Goal: Task Accomplishment & Management: Use online tool/utility

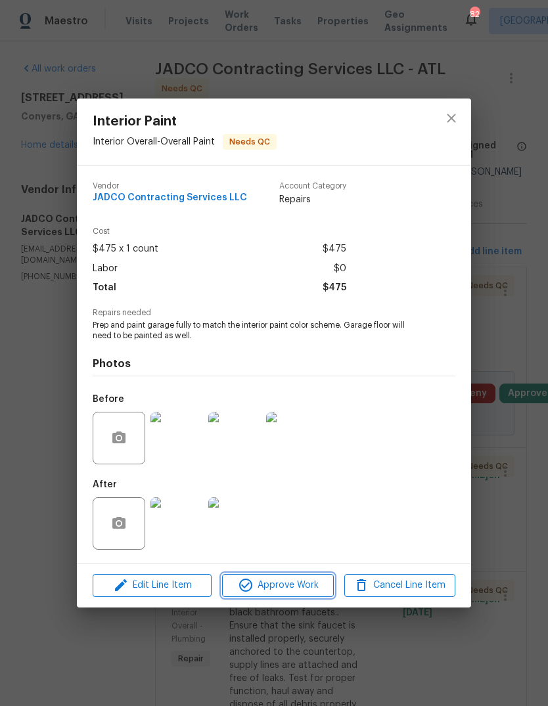
click at [309, 584] on span "Approve Work" at bounding box center [277, 585] width 103 height 16
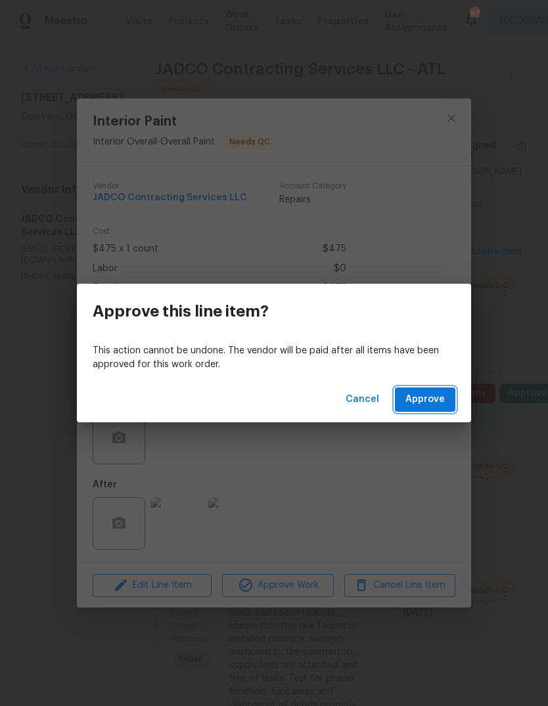
click at [440, 406] on span "Approve" at bounding box center [424, 400] width 39 height 16
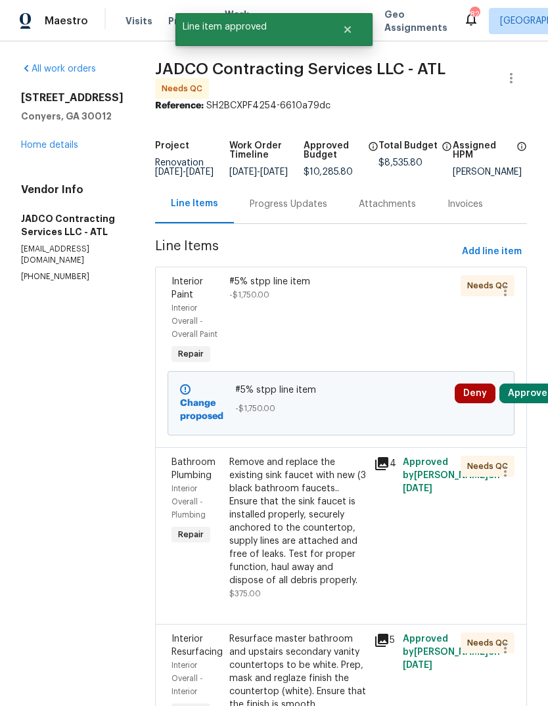
click at [333, 541] on div "Remove and replace the existing sink faucet with new (3 black bathroom faucets.…" at bounding box center [297, 521] width 137 height 131
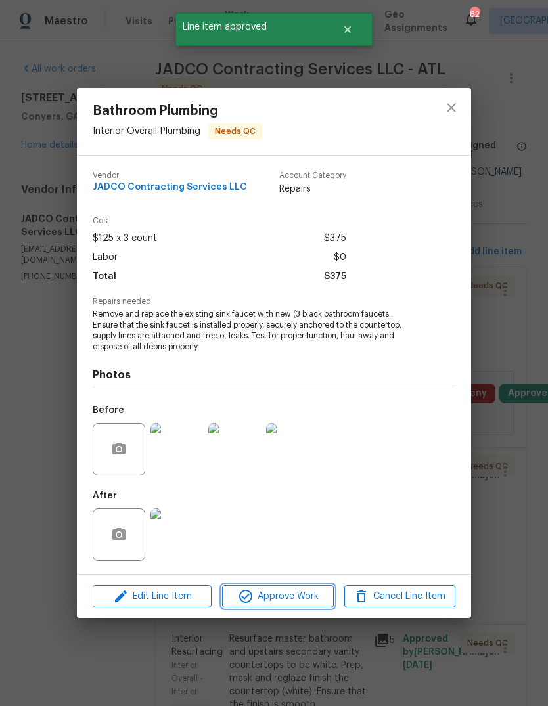
click at [316, 595] on span "Approve Work" at bounding box center [277, 597] width 103 height 16
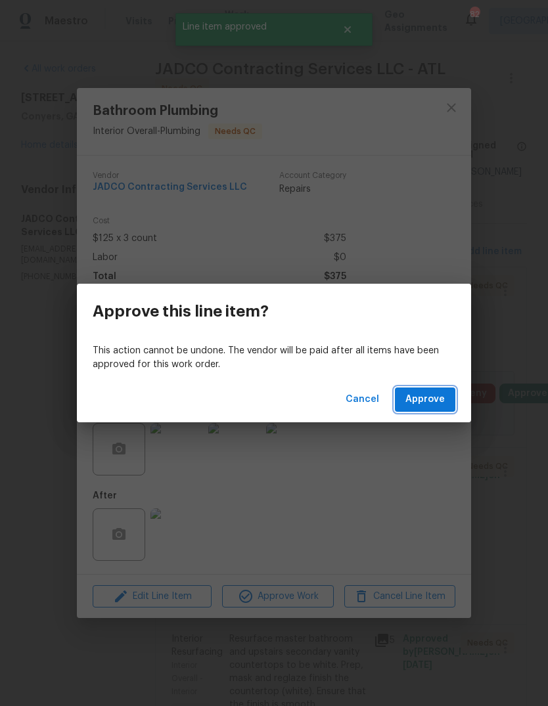
click at [434, 411] on button "Approve" at bounding box center [425, 400] width 60 height 24
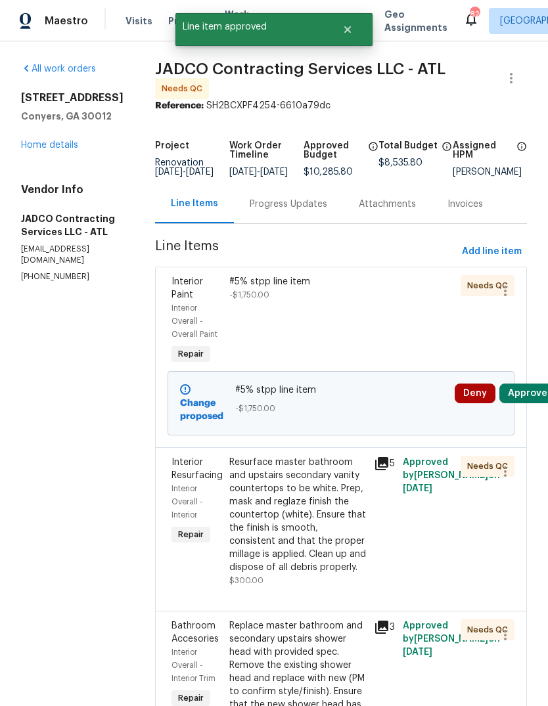
click at [341, 541] on div "Resurface master bathroom and upstairs secondary vanity countertops to be white…" at bounding box center [297, 515] width 137 height 118
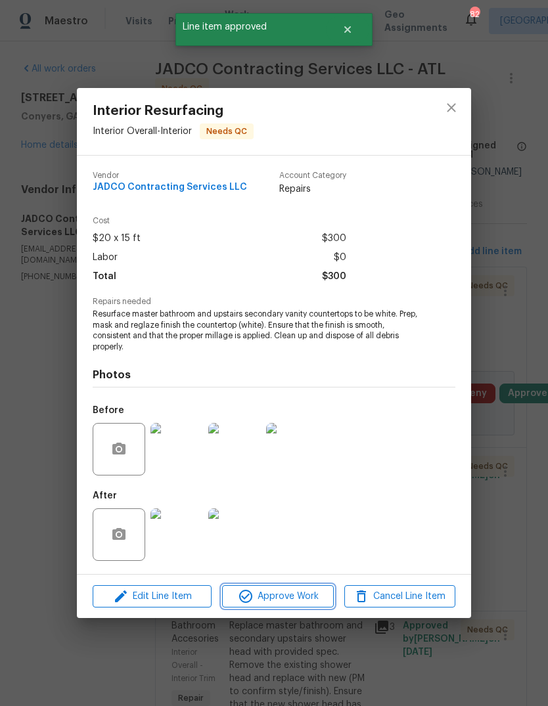
click at [302, 595] on span "Approve Work" at bounding box center [277, 597] width 103 height 16
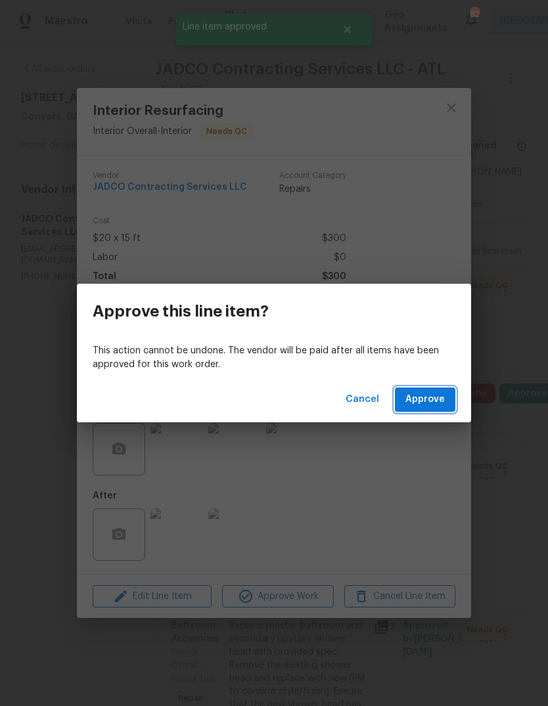
click at [435, 409] on button "Approve" at bounding box center [425, 400] width 60 height 24
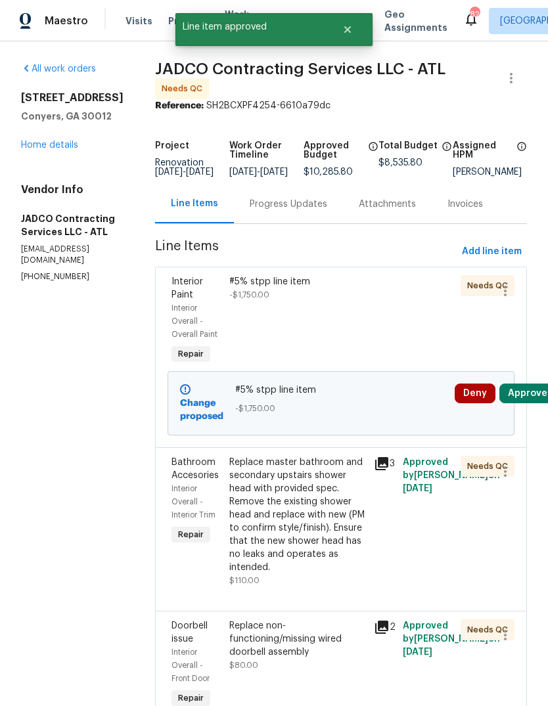
click at [331, 535] on div "Replace master bathroom and secondary upstairs shower head with provided spec. …" at bounding box center [297, 515] width 137 height 118
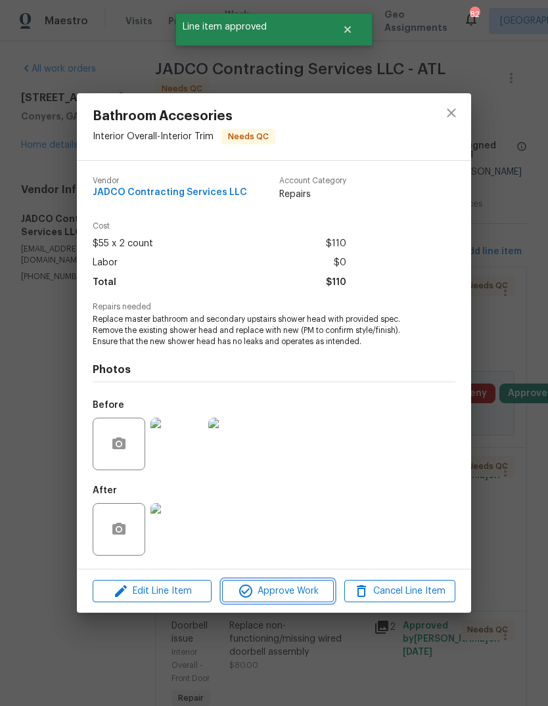
click at [313, 594] on span "Approve Work" at bounding box center [277, 591] width 103 height 16
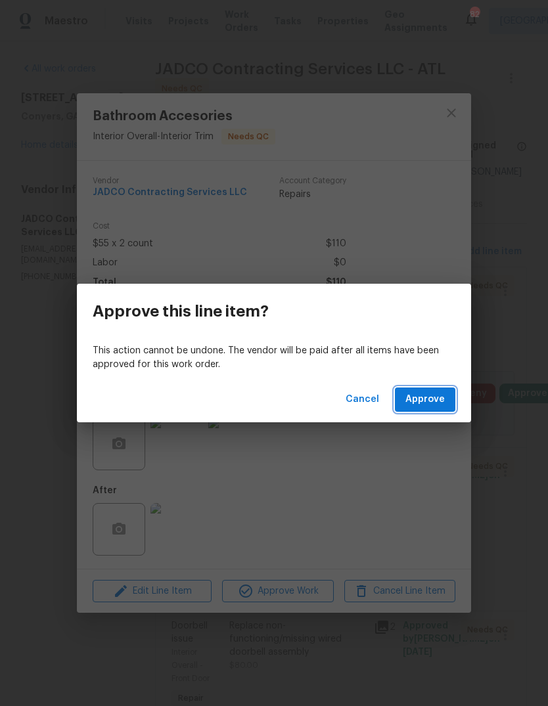
click at [443, 402] on span "Approve" at bounding box center [424, 400] width 39 height 16
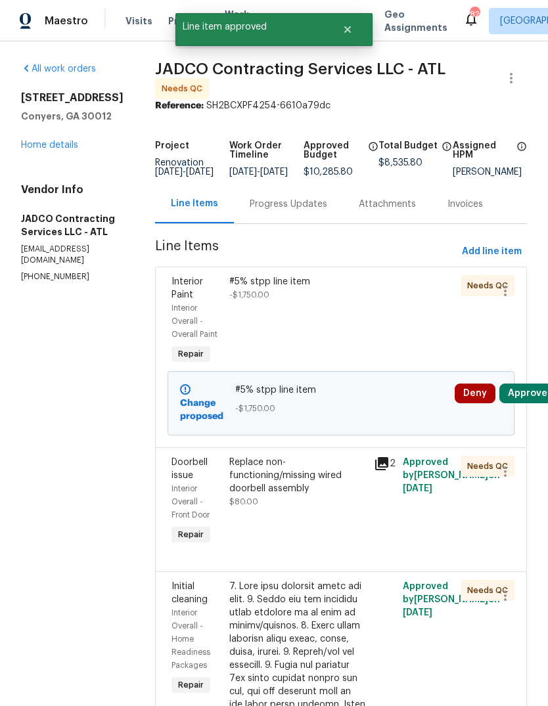
click at [330, 495] on div "Replace non-functioning/missing wired doorbell assembly" at bounding box center [297, 475] width 137 height 39
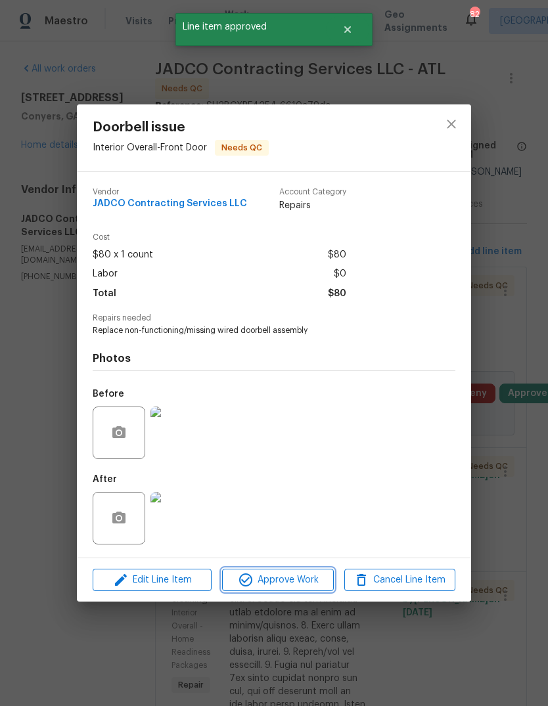
click at [307, 585] on span "Approve Work" at bounding box center [277, 580] width 103 height 16
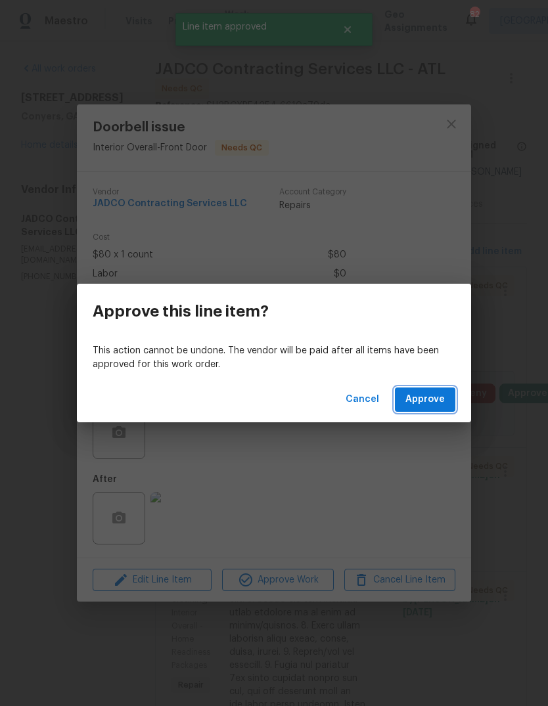
click at [449, 396] on button "Approve" at bounding box center [425, 400] width 60 height 24
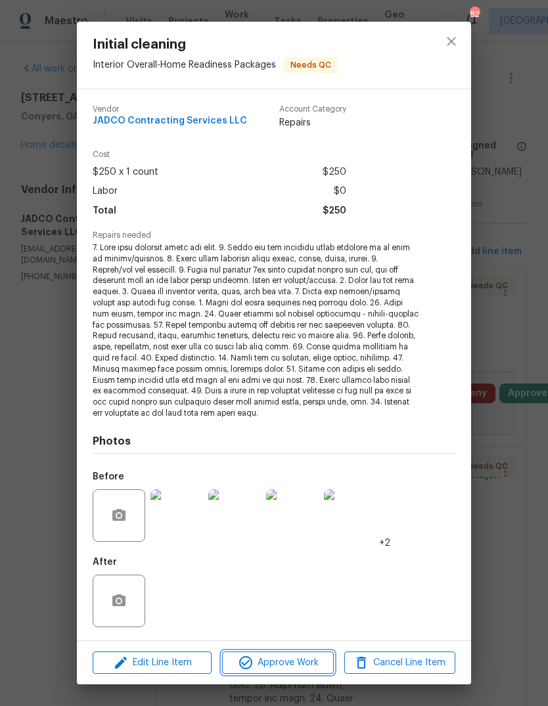
click at [318, 660] on span "Approve Work" at bounding box center [277, 663] width 103 height 16
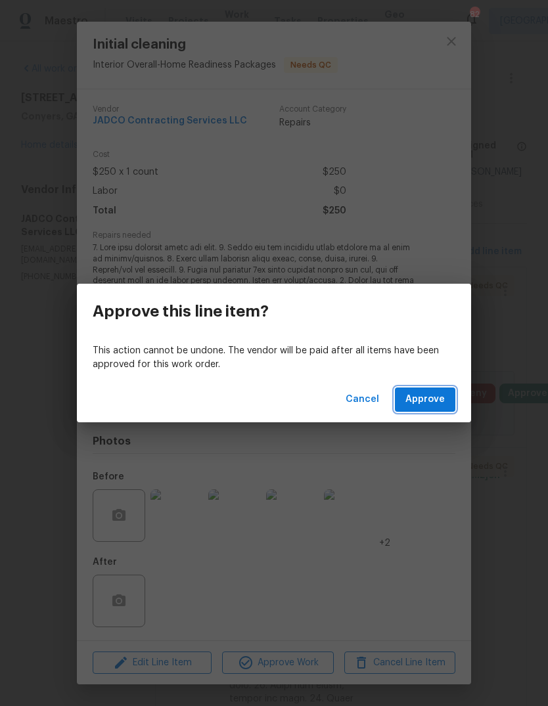
click at [432, 395] on span "Approve" at bounding box center [424, 400] width 39 height 16
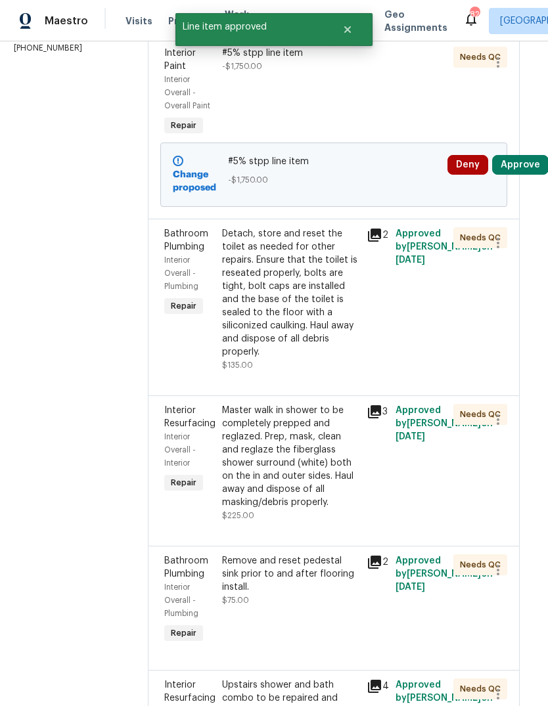
scroll to position [249, 1]
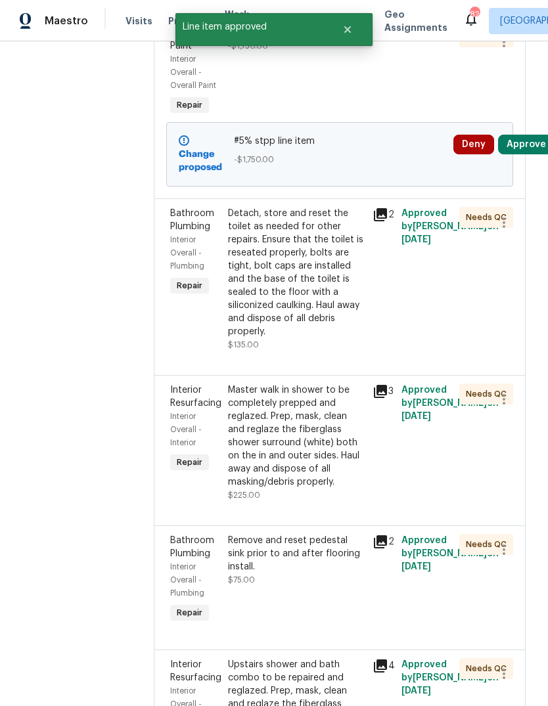
click at [336, 311] on div "Detach, store and reset the toilet as needed for other repairs. Ensure that the…" at bounding box center [296, 272] width 137 height 131
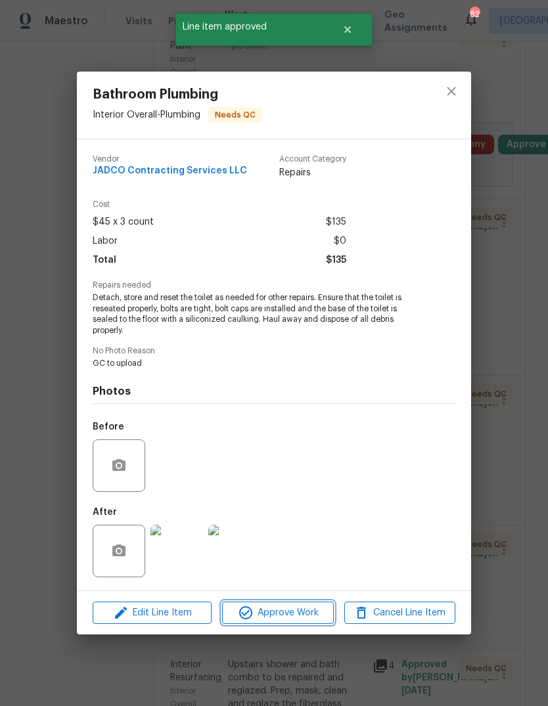
click at [311, 620] on span "Approve Work" at bounding box center [277, 613] width 103 height 16
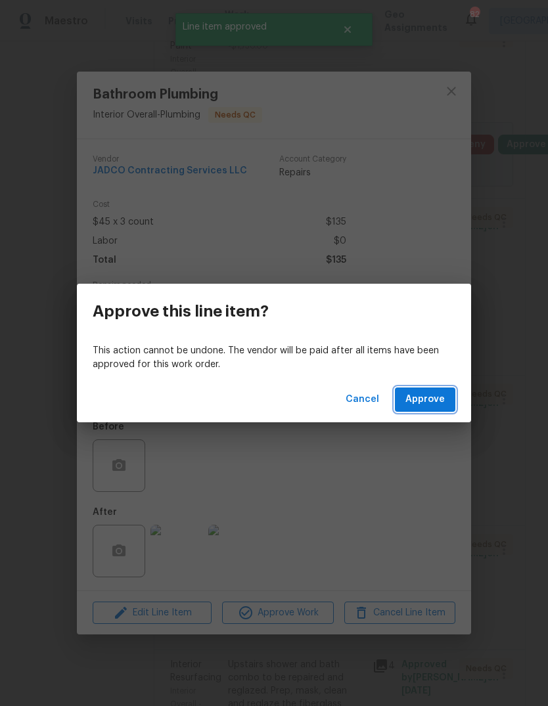
click at [441, 392] on span "Approve" at bounding box center [424, 400] width 39 height 16
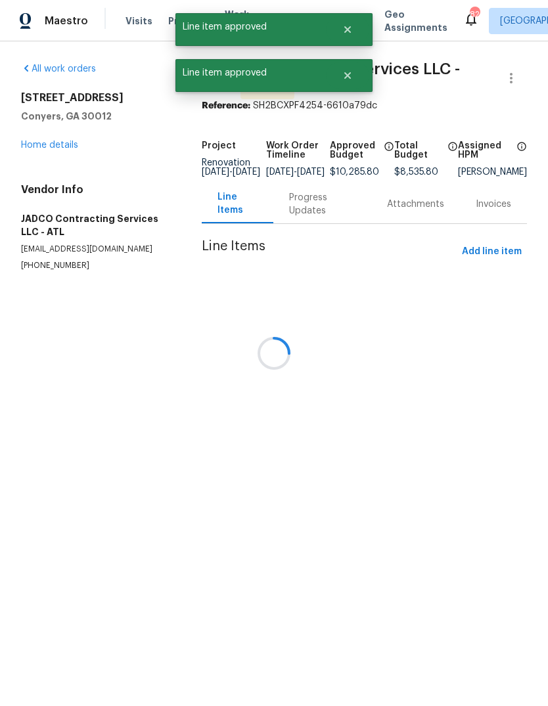
scroll to position [0, 0]
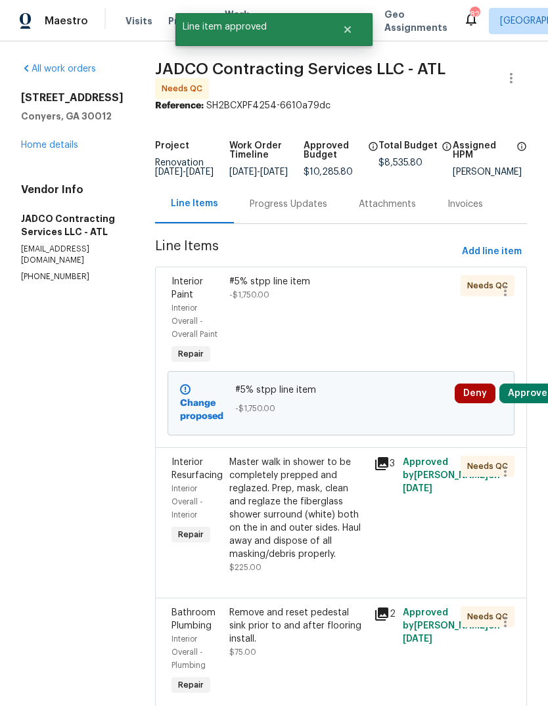
click at [308, 547] on div "Master walk in shower to be completely prepped and reglazed. Prep, mask, clean …" at bounding box center [297, 508] width 137 height 105
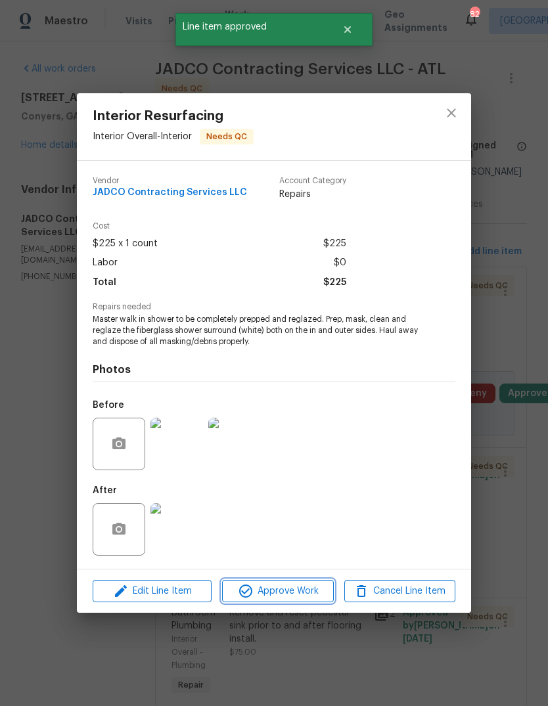
click at [319, 594] on span "Approve Work" at bounding box center [277, 591] width 103 height 16
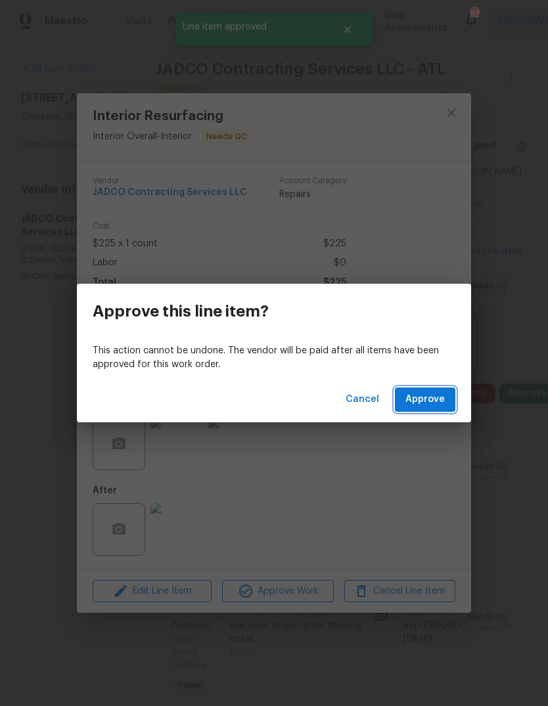
click at [429, 411] on button "Approve" at bounding box center [425, 400] width 60 height 24
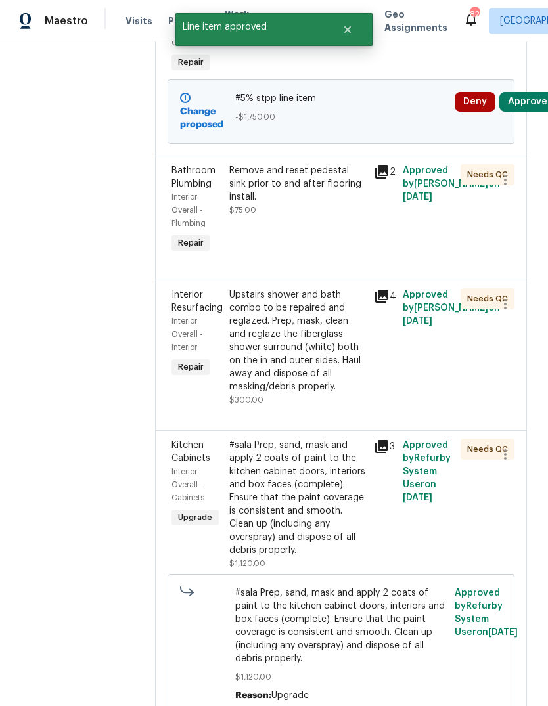
scroll to position [292, 0]
click at [315, 204] on div "Remove and reset pedestal sink prior to and after flooring install." at bounding box center [297, 183] width 137 height 39
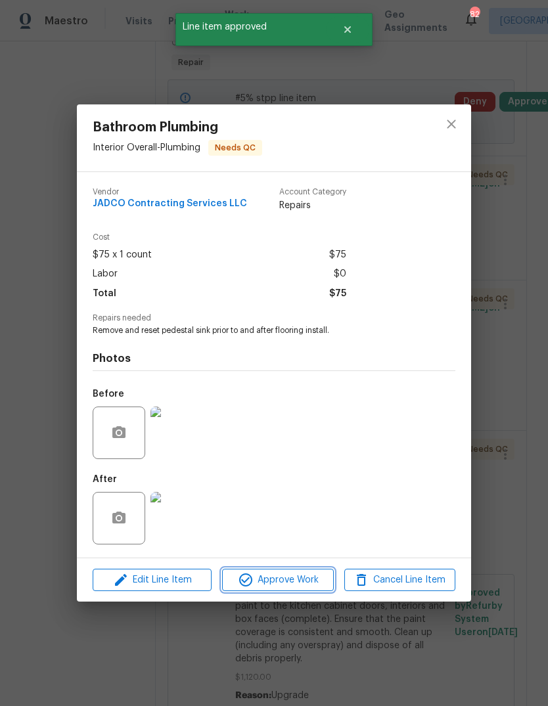
click at [317, 581] on span "Approve Work" at bounding box center [277, 580] width 103 height 16
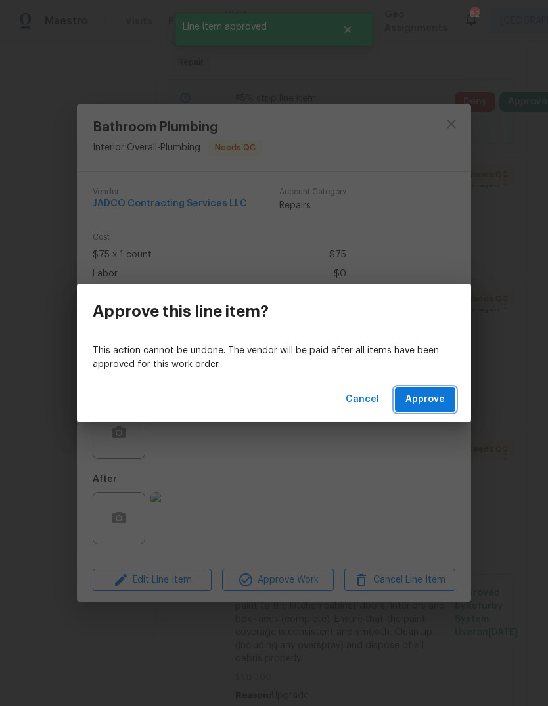
click at [434, 408] on button "Approve" at bounding box center [425, 400] width 60 height 24
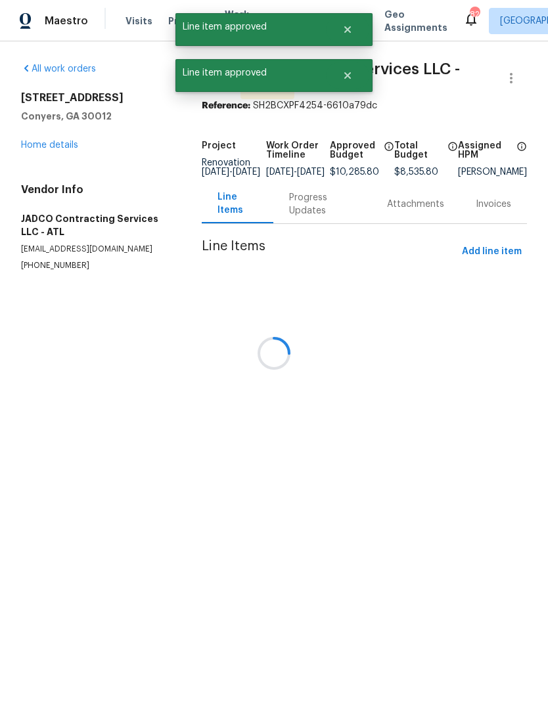
scroll to position [0, 0]
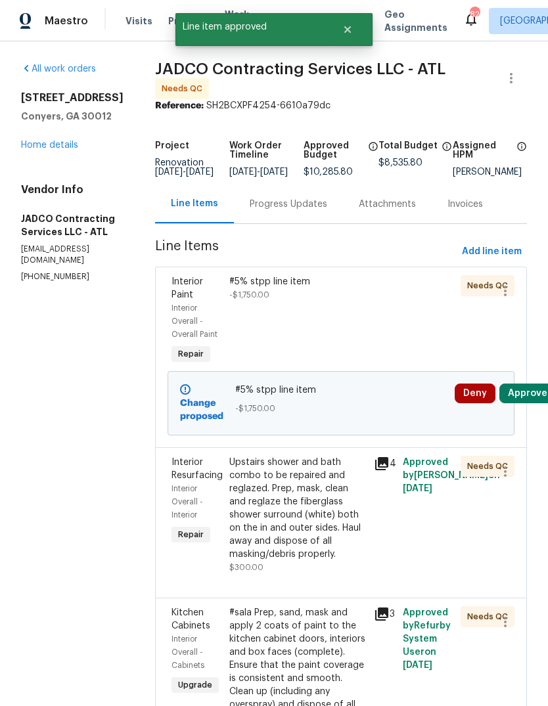
click at [325, 524] on div "Upstairs shower and bath combo to be repaired and reglazed. Prep, mask, clean a…" at bounding box center [297, 508] width 137 height 105
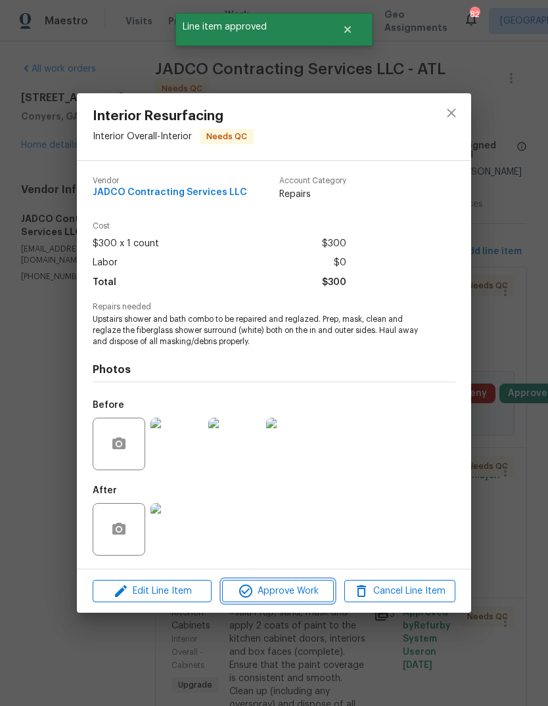
click at [311, 593] on span "Approve Work" at bounding box center [277, 591] width 103 height 16
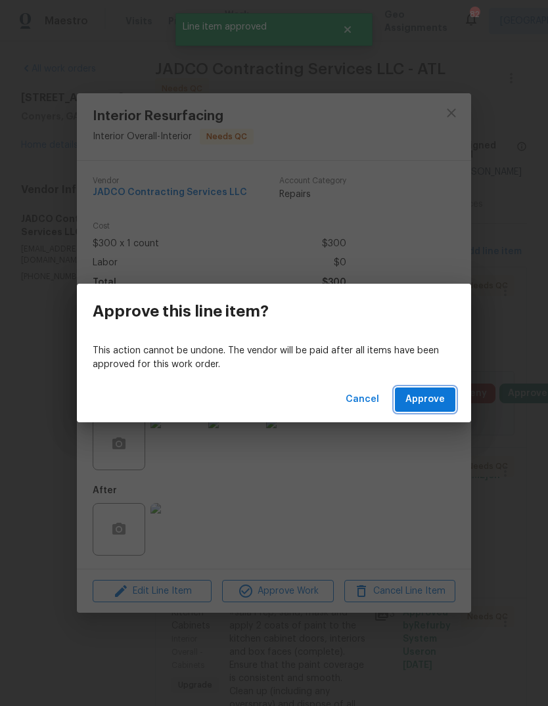
click at [438, 404] on span "Approve" at bounding box center [424, 400] width 39 height 16
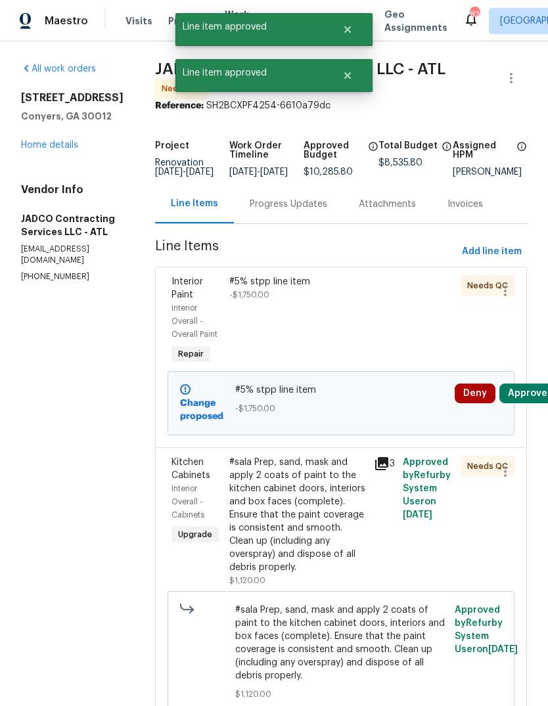
click at [342, 551] on div "#sala Prep, sand, mask and apply 2 coats of paint to the kitchen cabinet doors,…" at bounding box center [297, 515] width 137 height 118
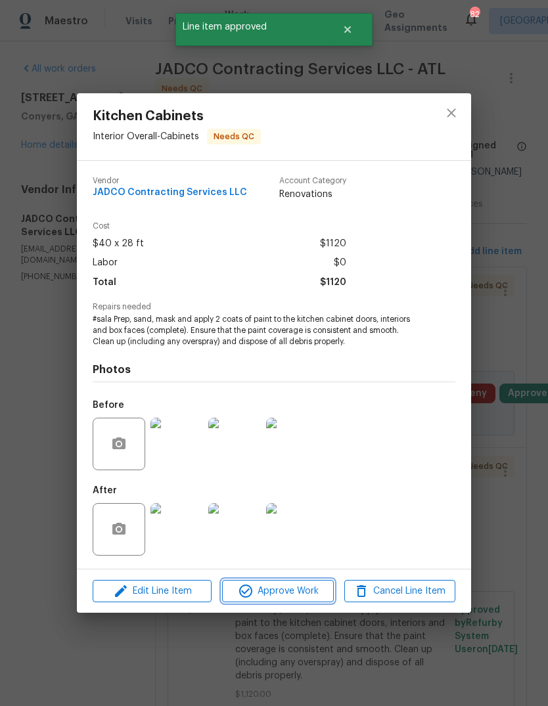
click at [313, 588] on span "Approve Work" at bounding box center [277, 591] width 103 height 16
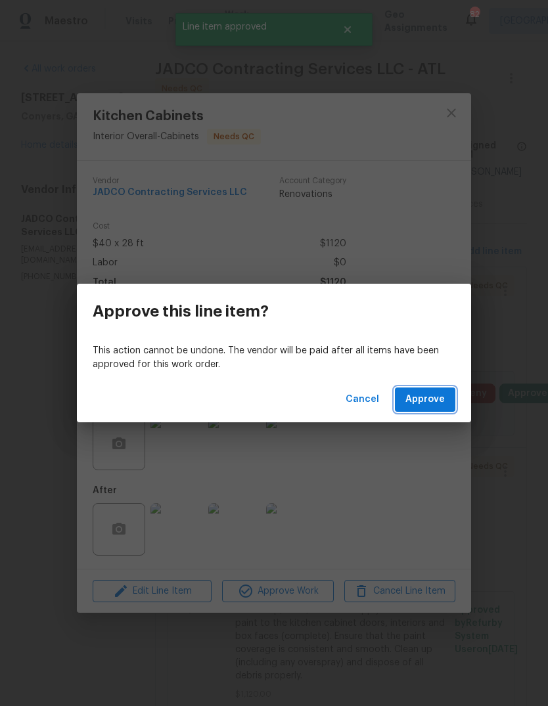
click at [440, 395] on span "Approve" at bounding box center [424, 400] width 39 height 16
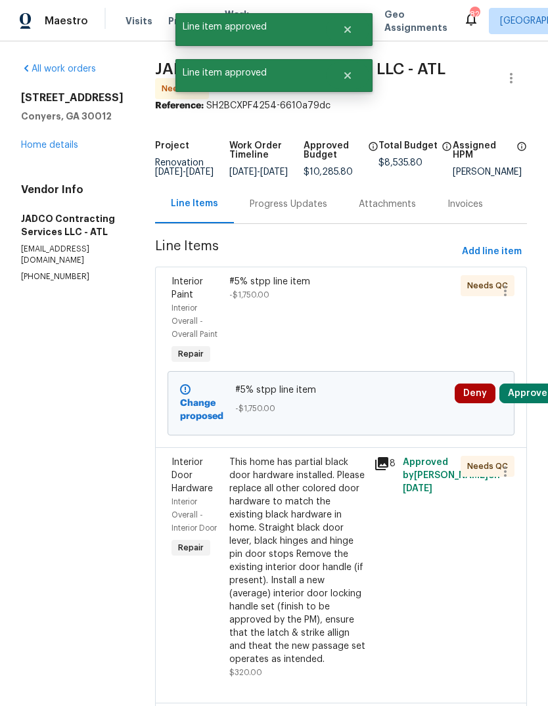
click at [344, 535] on div "This home has partial black door hardware installed. Please replace all other c…" at bounding box center [297, 561] width 137 height 210
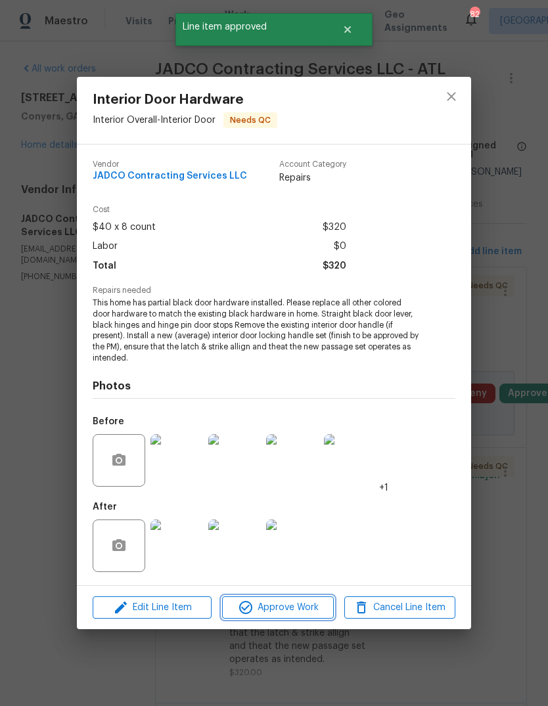
click at [316, 602] on span "Approve Work" at bounding box center [277, 608] width 103 height 16
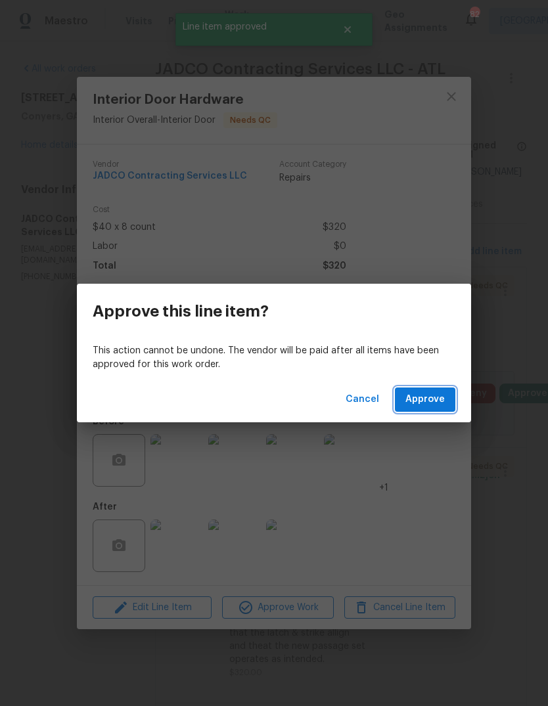
click at [441, 401] on span "Approve" at bounding box center [424, 400] width 39 height 16
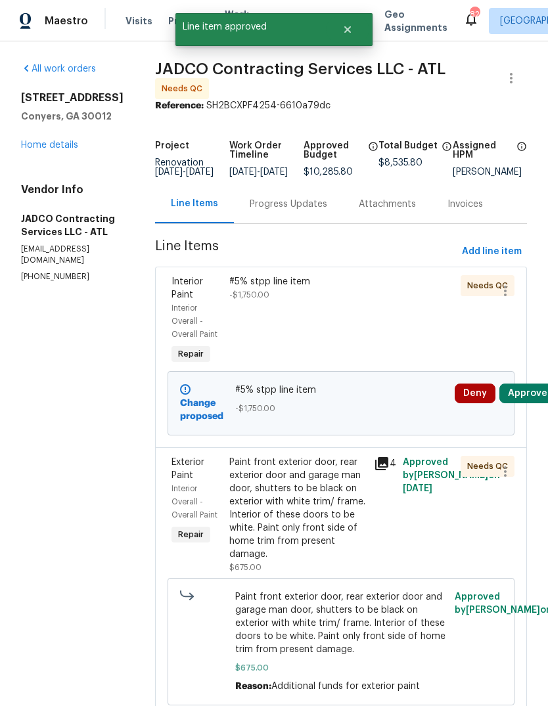
click at [319, 554] on div "Paint front exterior door, rear exterior door and garage man door, shutters to …" at bounding box center [297, 508] width 137 height 105
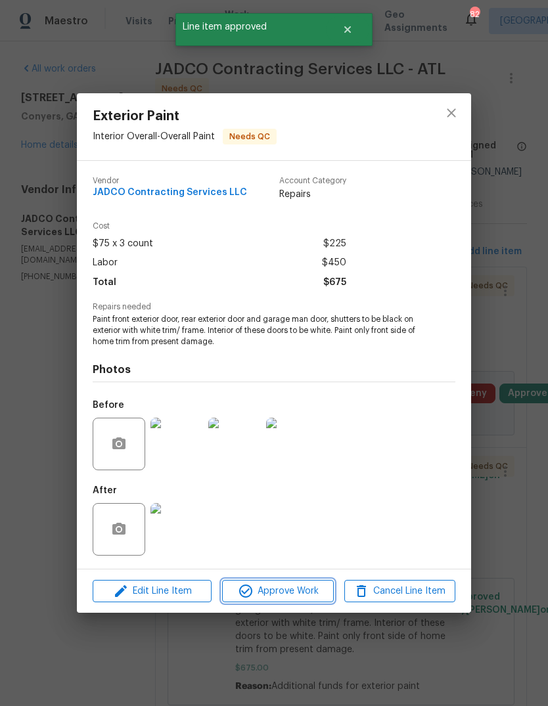
click at [316, 593] on span "Approve Work" at bounding box center [277, 591] width 103 height 16
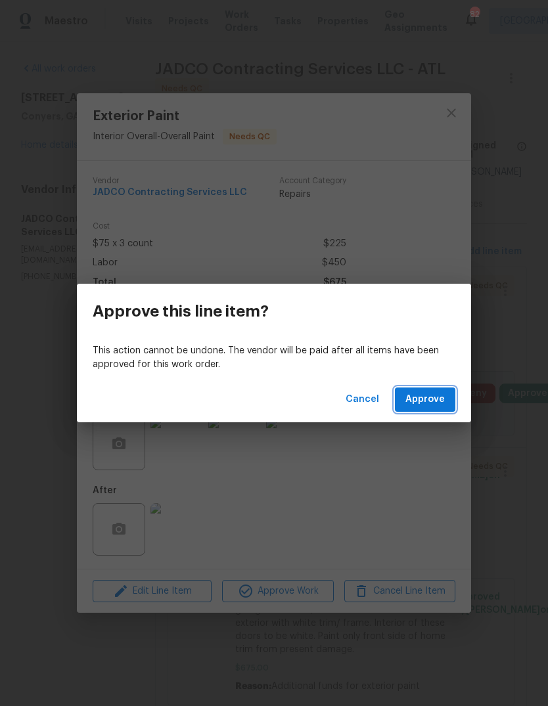
click at [445, 407] on button "Approve" at bounding box center [425, 400] width 60 height 24
